Goal: Task Accomplishment & Management: Manage account settings

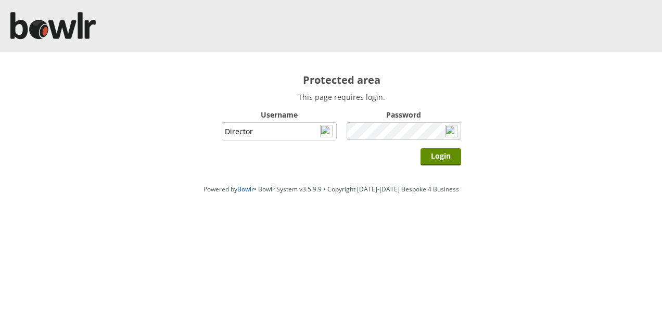
type input "Director"
click at [421, 148] on input "Login" at bounding box center [441, 156] width 41 height 17
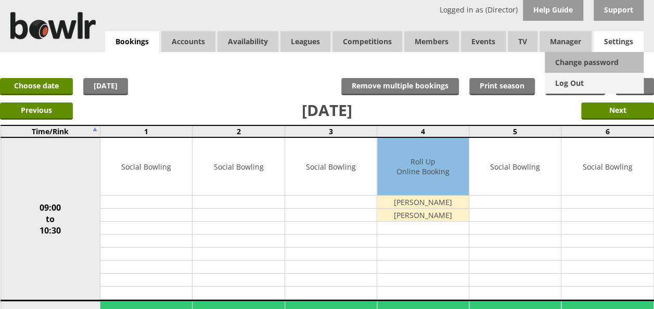
click at [579, 81] on link "Log Out" at bounding box center [594, 83] width 99 height 21
